Goal: Information Seeking & Learning: Learn about a topic

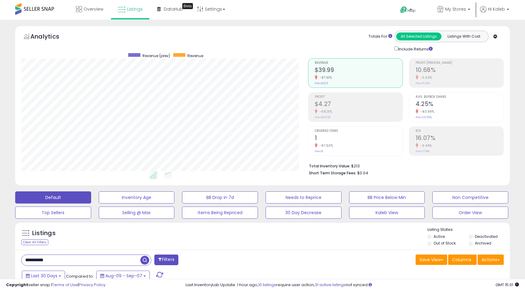
click at [76, 258] on input "**********" at bounding box center [81, 260] width 119 height 11
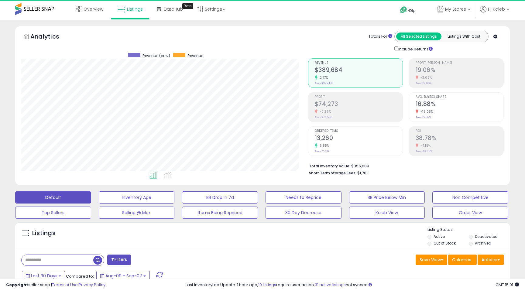
scroll to position [125, 286]
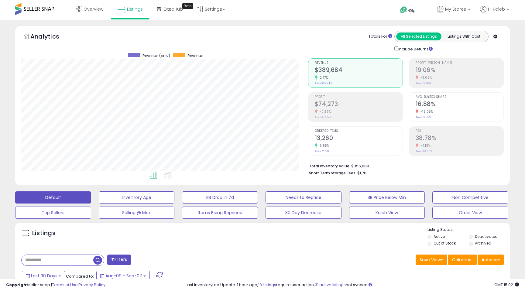
click at [327, 102] on h2 "$74,273" at bounding box center [359, 105] width 88 height 8
click at [322, 101] on h2 "$74,862" at bounding box center [359, 105] width 88 height 8
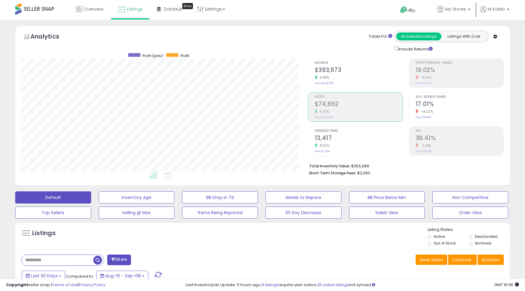
click at [335, 121] on ul "Revenue $393,673 4.08% Prev: $378,255 Profit $74,862" at bounding box center [355, 107] width 95 height 98
click at [334, 118] on div "Profit $74,862 0.63% Prev: $74,396" at bounding box center [359, 106] width 88 height 27
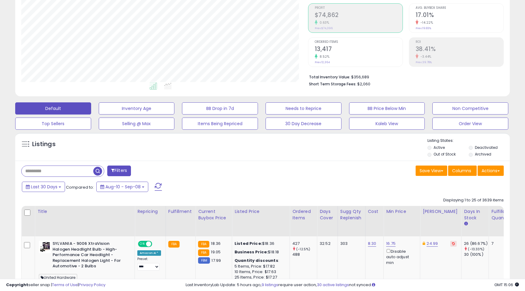
scroll to position [90, 0]
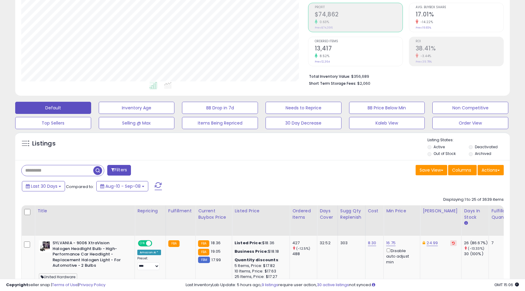
click at [325, 60] on small "Prev: 12,364" at bounding box center [322, 62] width 15 height 4
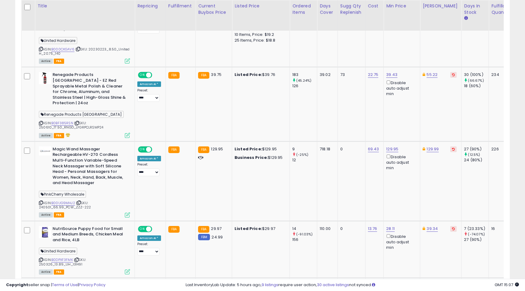
scroll to position [464, 0]
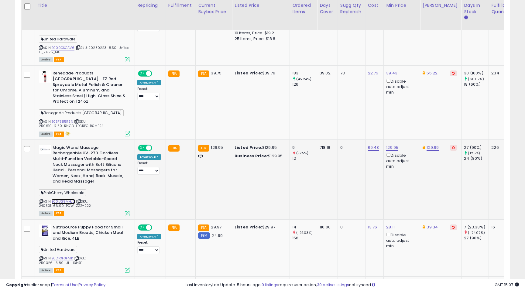
click at [69, 199] on link "B00UG9MHJ2" at bounding box center [63, 201] width 24 height 5
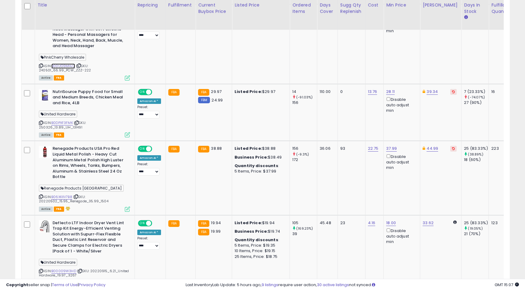
scroll to position [601, 0]
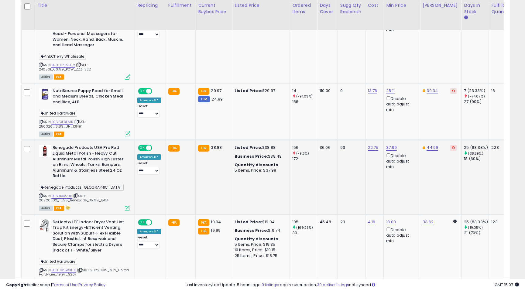
click at [125, 206] on icon at bounding box center [127, 208] width 5 height 5
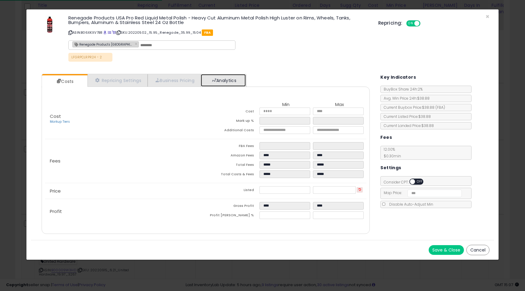
click at [224, 82] on link "Analytics" at bounding box center [223, 80] width 45 height 12
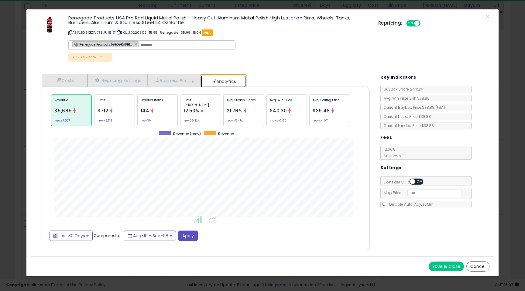
scroll to position [187, 340]
click at [157, 105] on p "Ordered Items" at bounding box center [158, 102] width 34 height 9
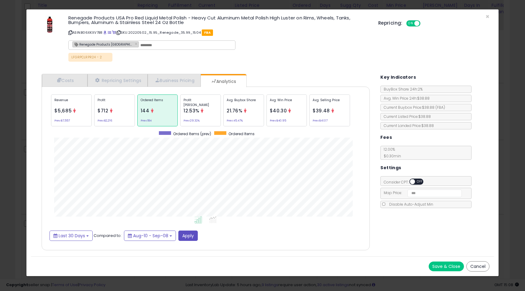
click at [242, 114] on div "21.76%" at bounding box center [235, 111] width 16 height 8
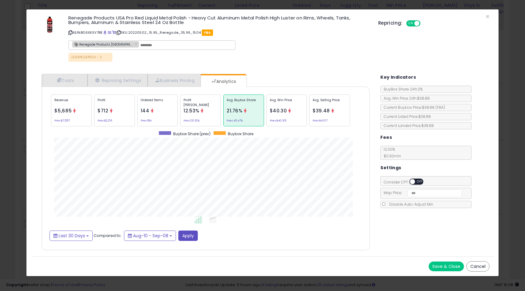
click at [211, 110] on div "Profit [PERSON_NAME] 12.53% Prev: 29.32%" at bounding box center [200, 110] width 41 height 32
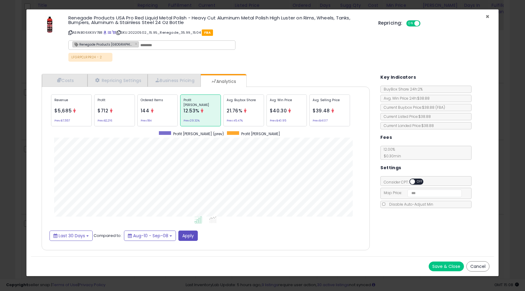
click at [487, 16] on span "×" at bounding box center [487, 16] width 4 height 9
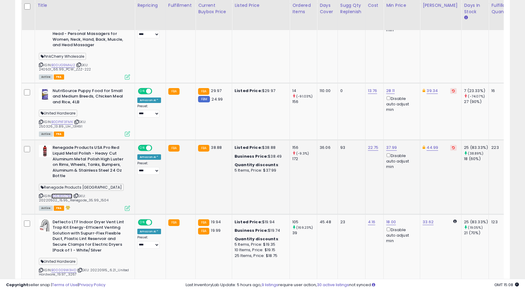
click at [60, 194] on link "B06XKXV7B8" at bounding box center [61, 196] width 21 height 5
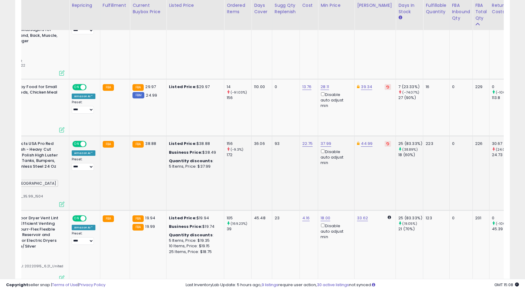
scroll to position [0, 0]
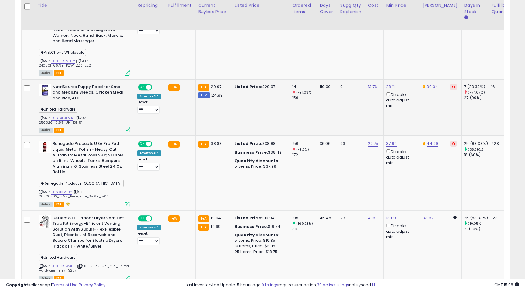
click at [125, 127] on icon at bounding box center [127, 129] width 5 height 5
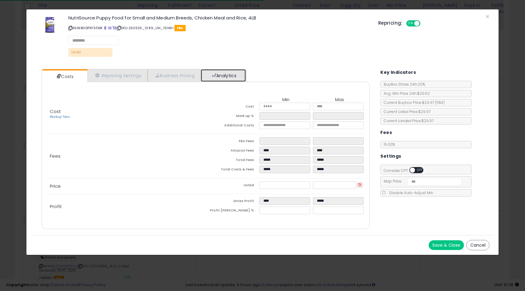
click at [226, 72] on link "Analytics" at bounding box center [223, 75] width 45 height 12
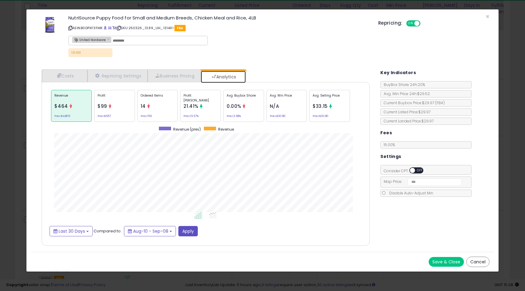
scroll to position [187, 340]
click at [239, 106] on span "0.00%" at bounding box center [234, 106] width 15 height 6
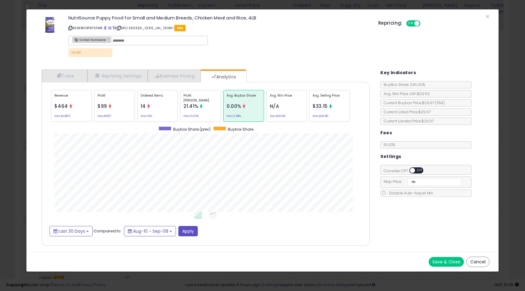
click at [210, 106] on div "Profit [PERSON_NAME] 21.41% Prev: 13.67%" at bounding box center [200, 106] width 41 height 32
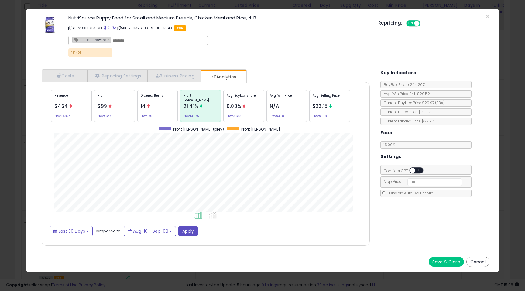
click at [141, 106] on span "14" at bounding box center [143, 106] width 5 height 6
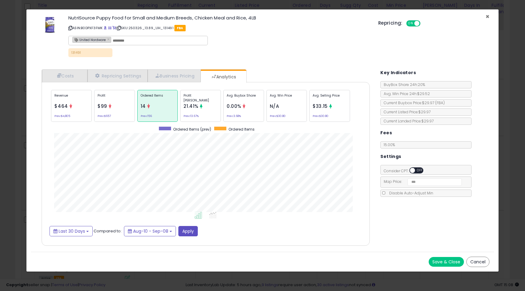
click at [487, 17] on span "×" at bounding box center [487, 16] width 4 height 9
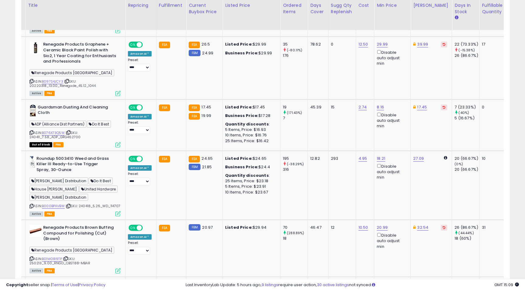
scroll to position [0, 0]
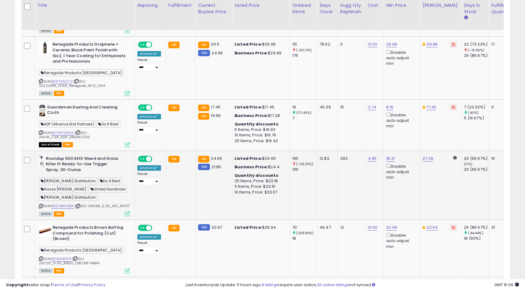
click at [127, 211] on icon at bounding box center [127, 213] width 5 height 5
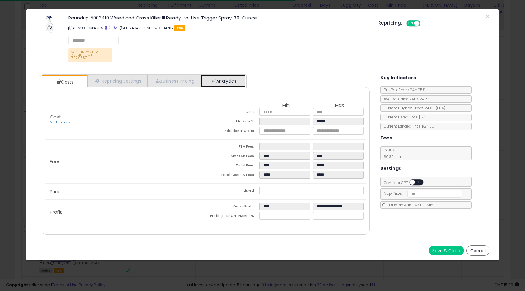
click at [226, 75] on link "Analytics" at bounding box center [223, 81] width 45 height 12
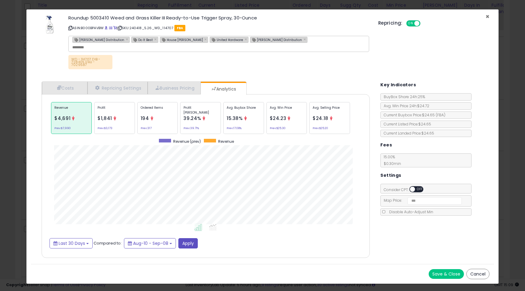
click at [487, 17] on span "×" at bounding box center [487, 16] width 4 height 9
